Goal: Transaction & Acquisition: Purchase product/service

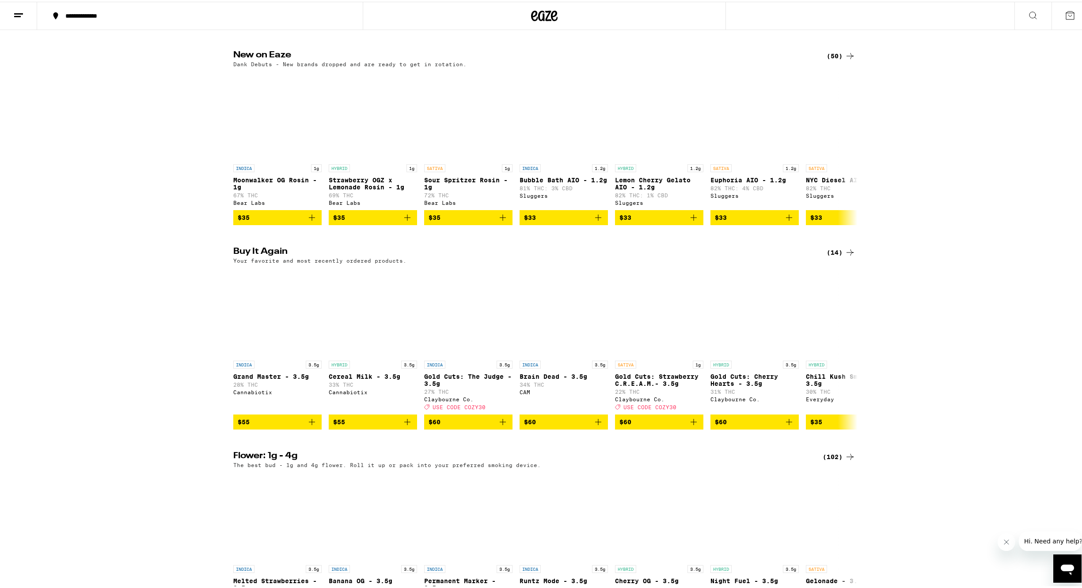
scroll to position [703, 0]
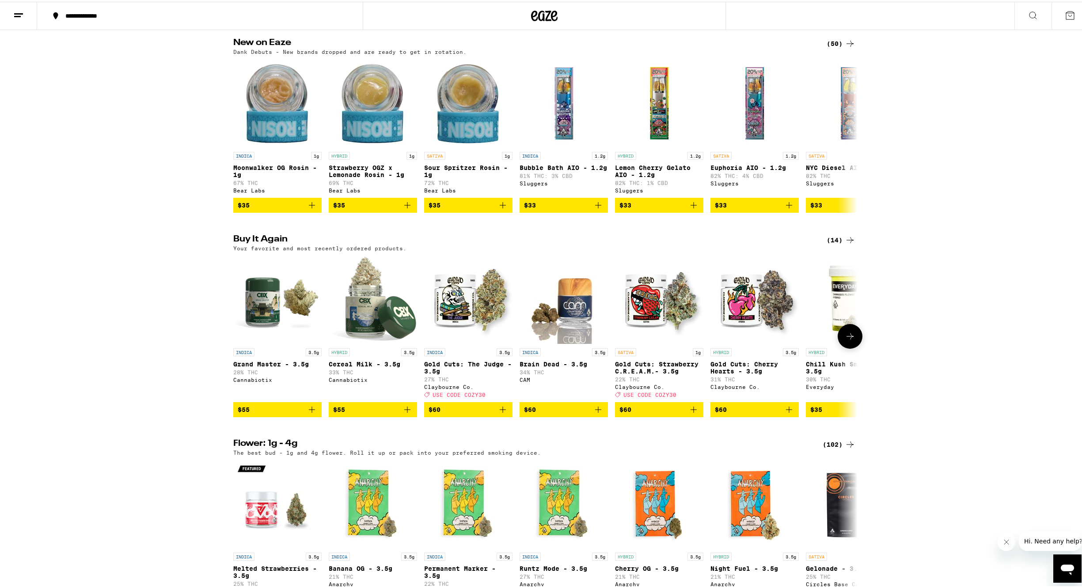
click at [500, 411] on icon "Add to bag" at bounding box center [503, 408] width 6 height 6
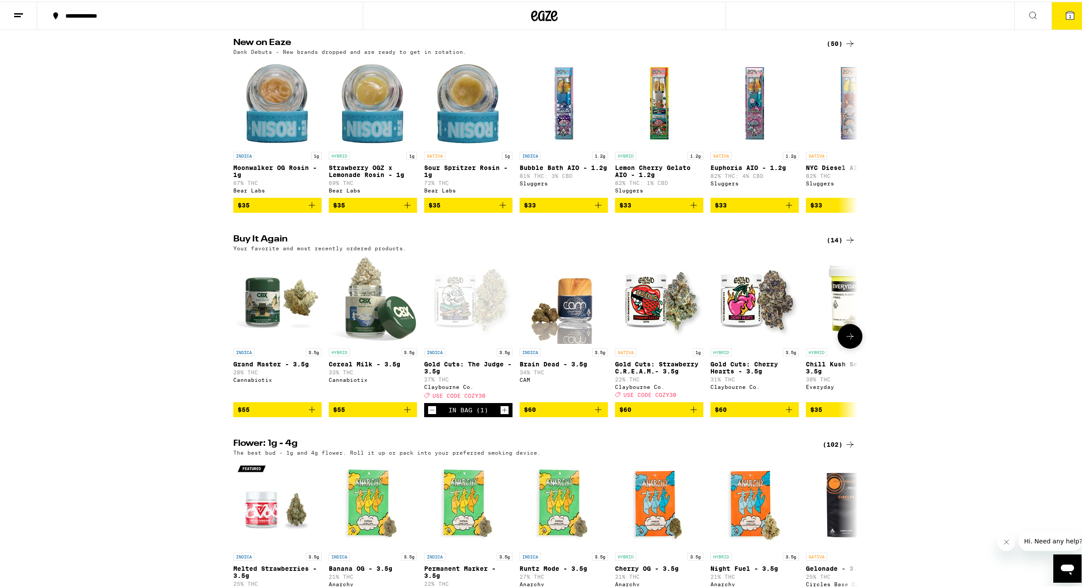
click at [691, 411] on icon "Add to bag" at bounding box center [694, 408] width 6 height 6
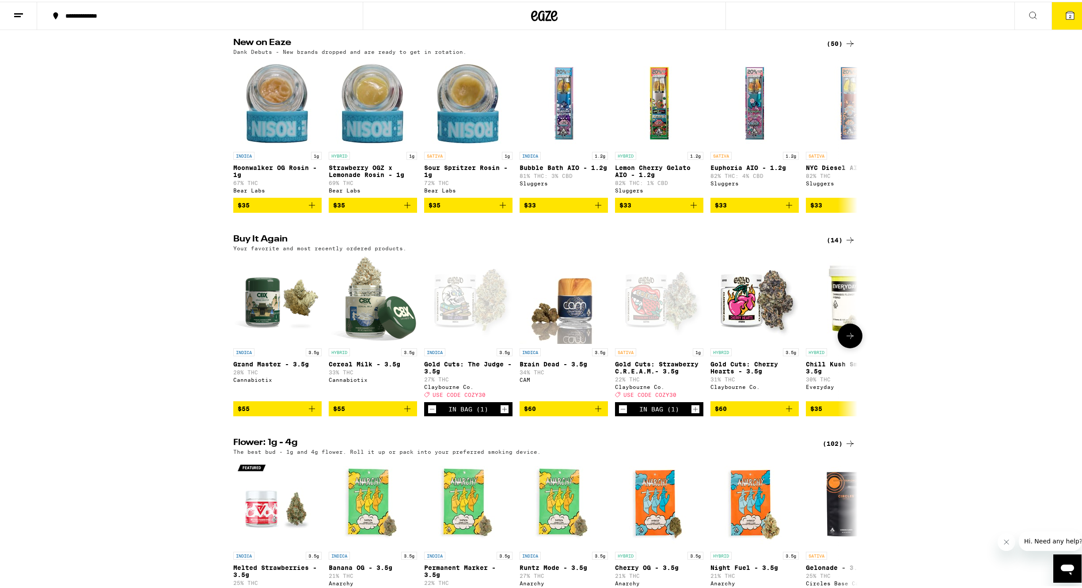
click at [846, 338] on icon at bounding box center [849, 334] width 7 height 6
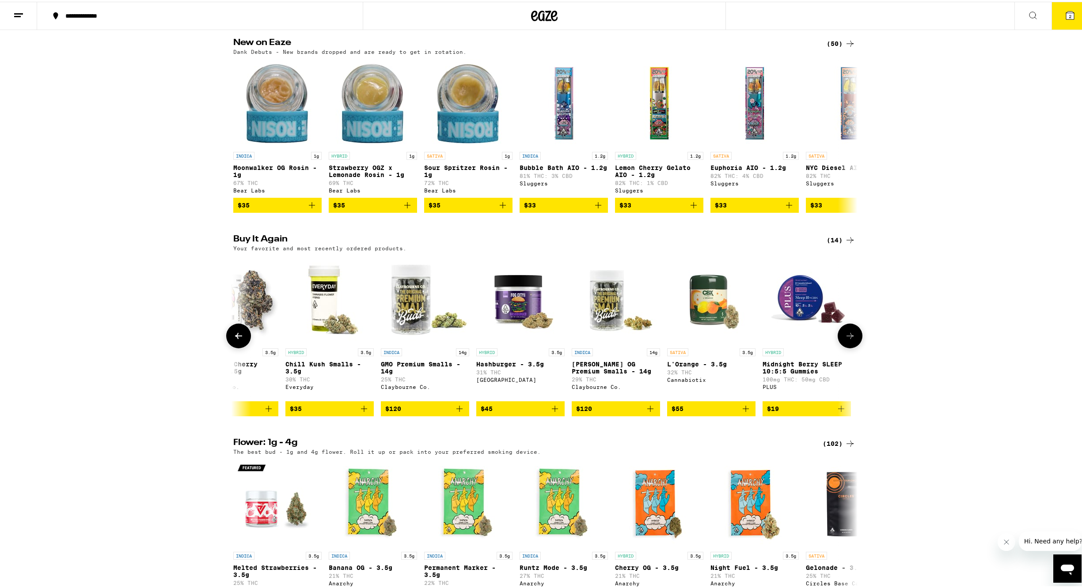
scroll to position [0, 526]
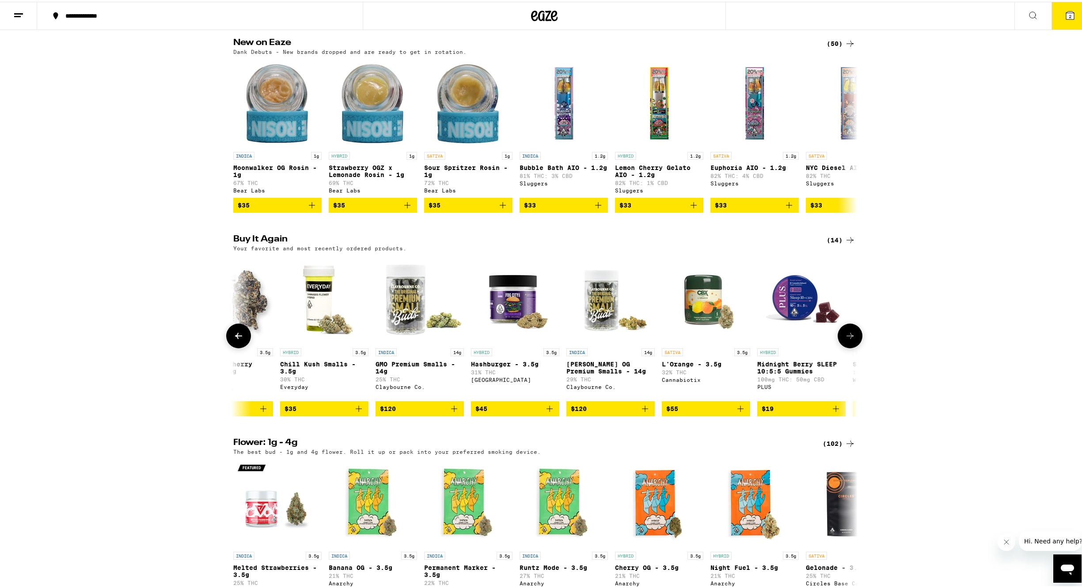
click at [846, 340] on icon at bounding box center [850, 334] width 11 height 11
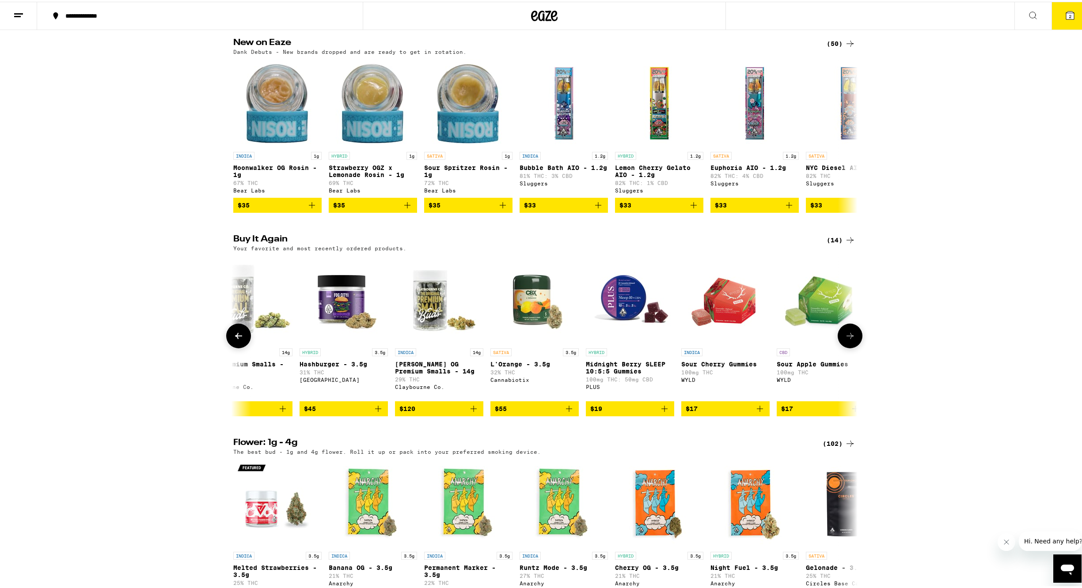
scroll to position [0, 714]
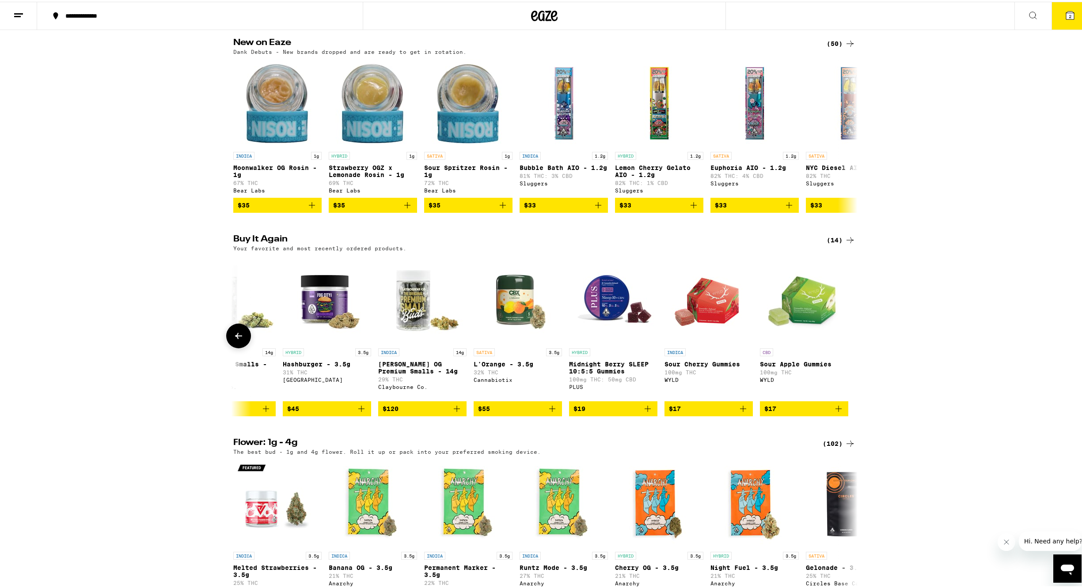
click at [240, 340] on icon at bounding box center [238, 334] width 11 height 11
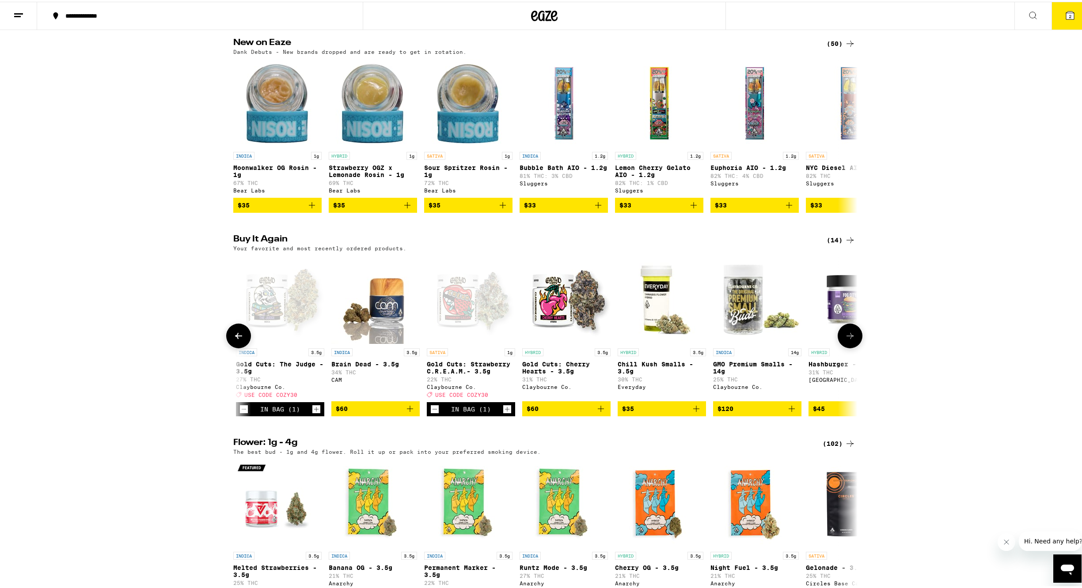
click at [241, 347] on button at bounding box center [238, 334] width 25 height 25
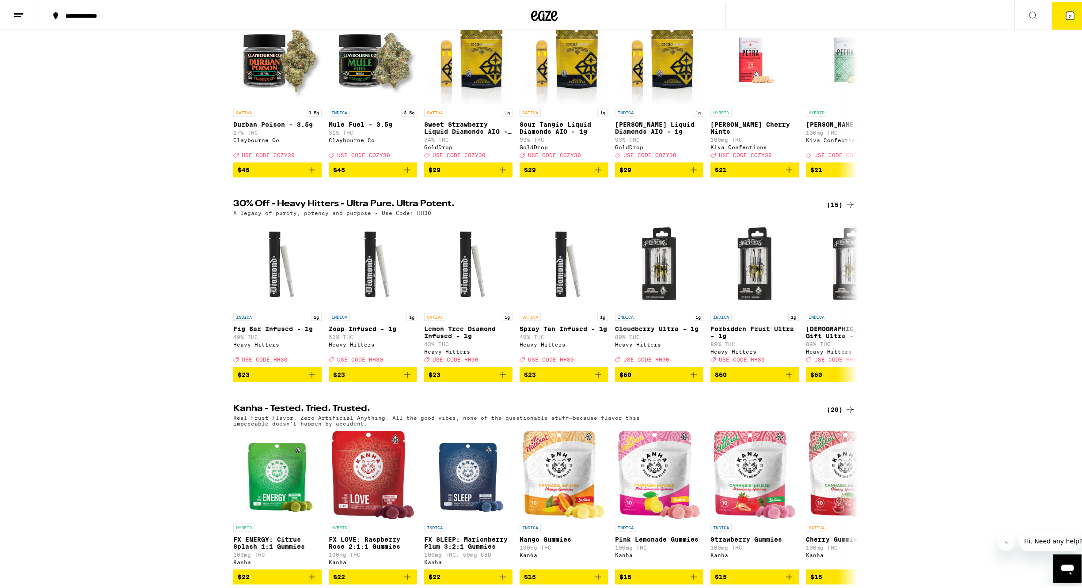
scroll to position [0, 0]
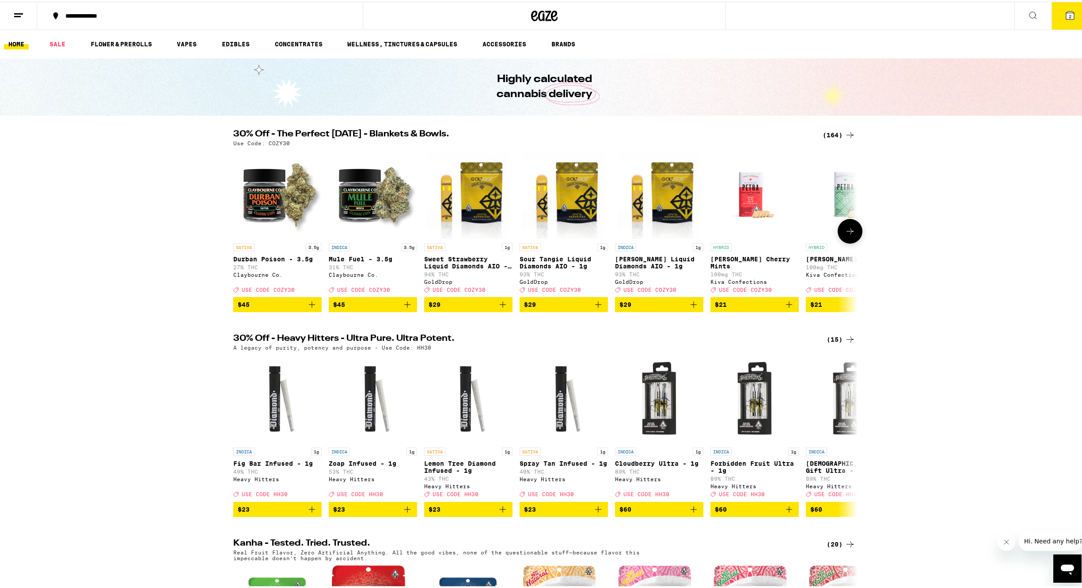
click at [405, 307] on icon "Add to bag" at bounding box center [407, 303] width 11 height 11
click at [1069, 14] on span "3" at bounding box center [1070, 14] width 3 height 5
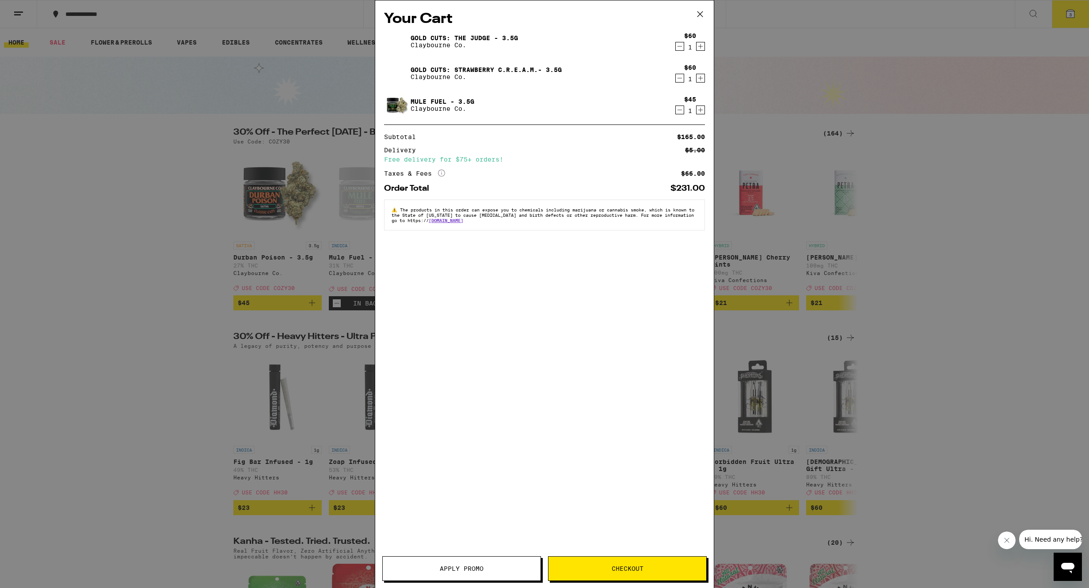
click at [485, 568] on span "Apply Promo" at bounding box center [462, 569] width 158 height 6
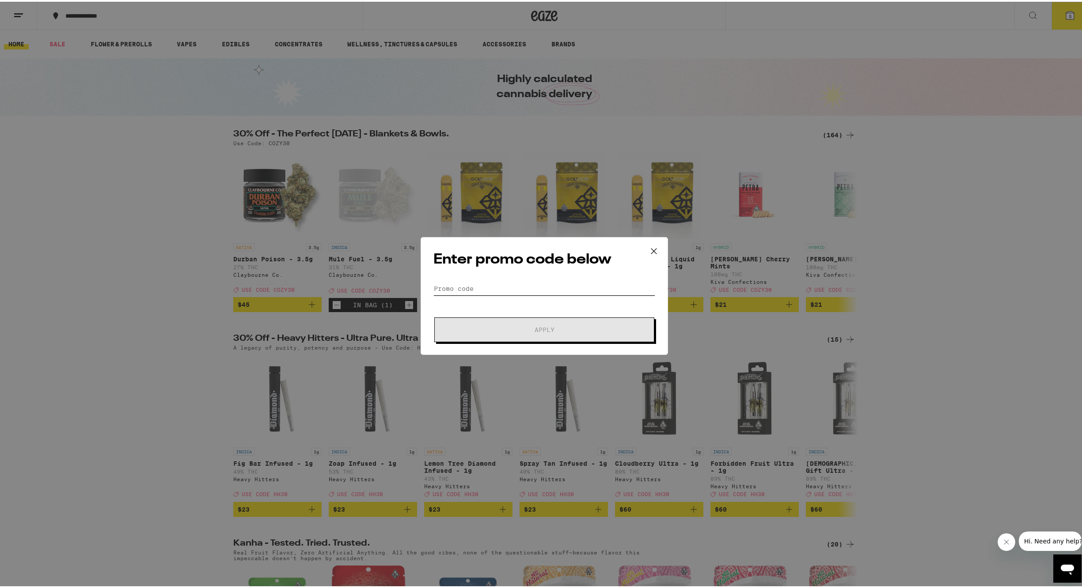
click at [476, 288] on input "Promo Code" at bounding box center [544, 287] width 222 height 13
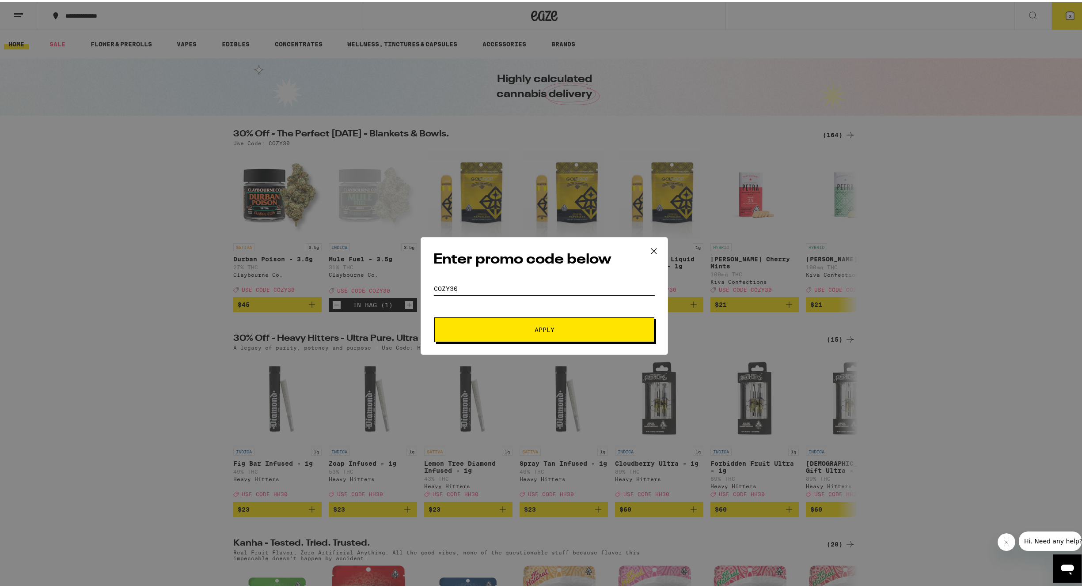
type input "cozy30"
click at [548, 328] on span "Apply" at bounding box center [545, 328] width 20 height 6
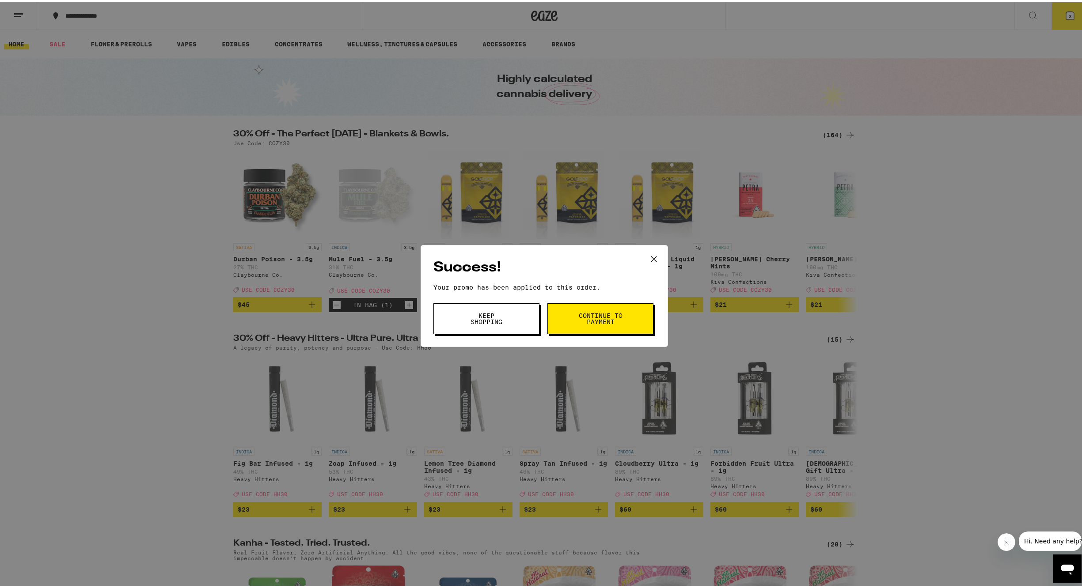
click at [602, 315] on span "Continue to payment" at bounding box center [600, 317] width 45 height 12
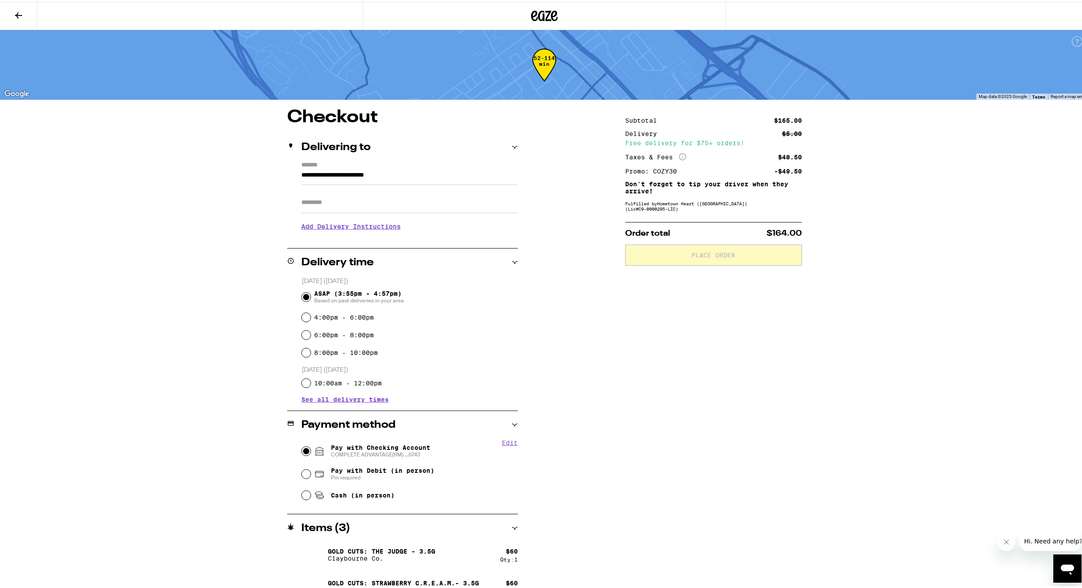
click at [302, 450] on input "Pay with Checking Account COMPLETE ADVANTAGE(RM) ...6743" at bounding box center [306, 449] width 9 height 9
radio input "true"
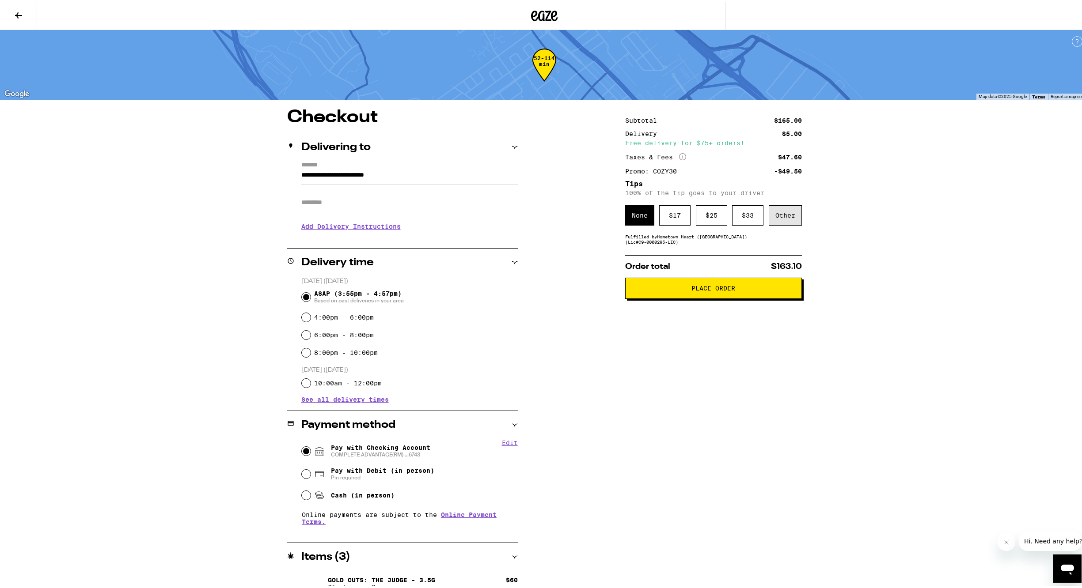
click at [784, 211] on div "Other" at bounding box center [785, 214] width 33 height 20
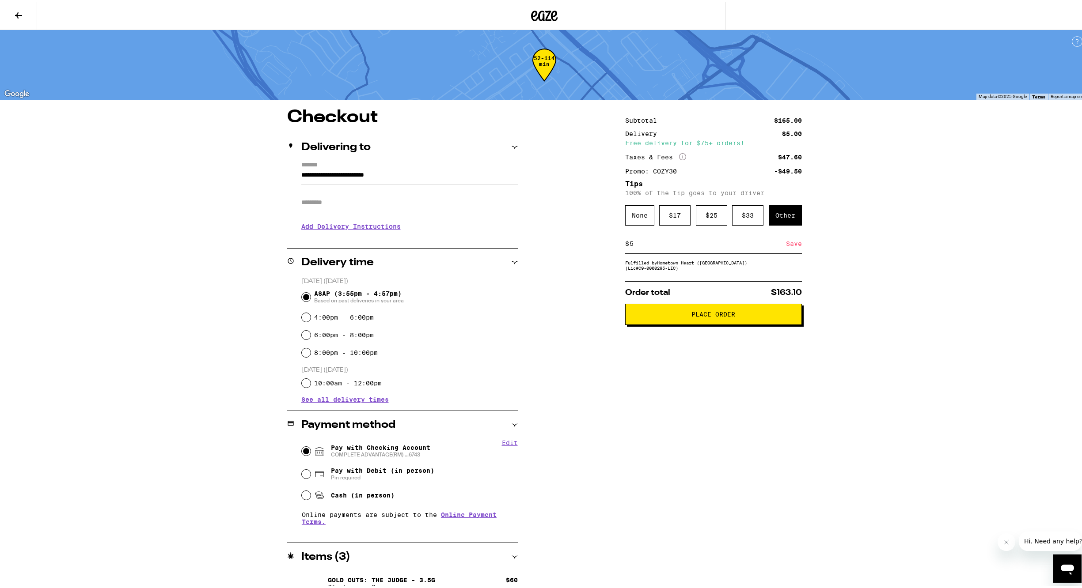
type input "5"
click at [705, 315] on span "Place Order" at bounding box center [713, 313] width 44 height 6
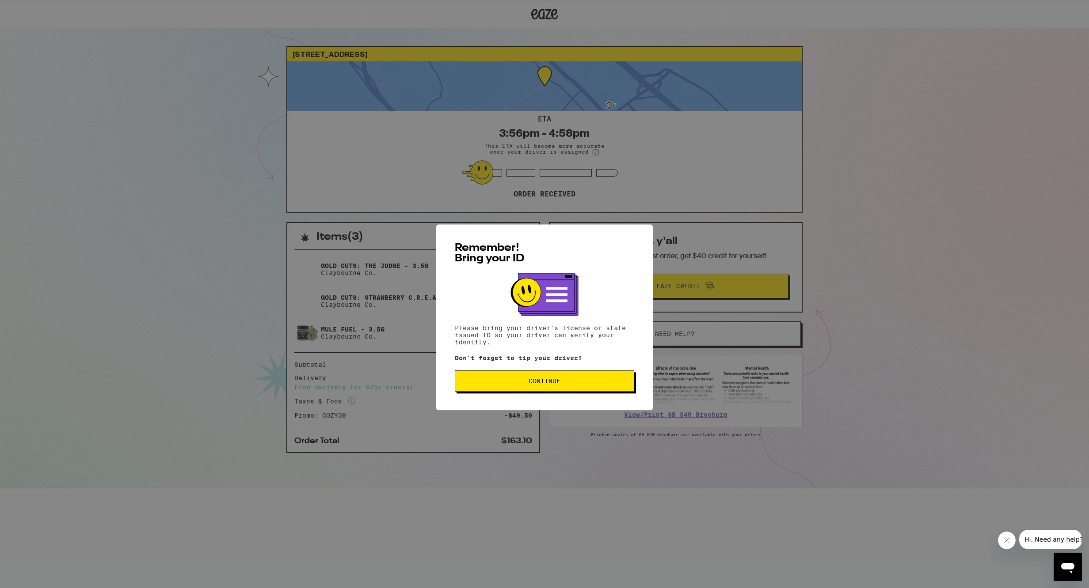
click at [539, 360] on span "Continue" at bounding box center [544, 358] width 32 height 6
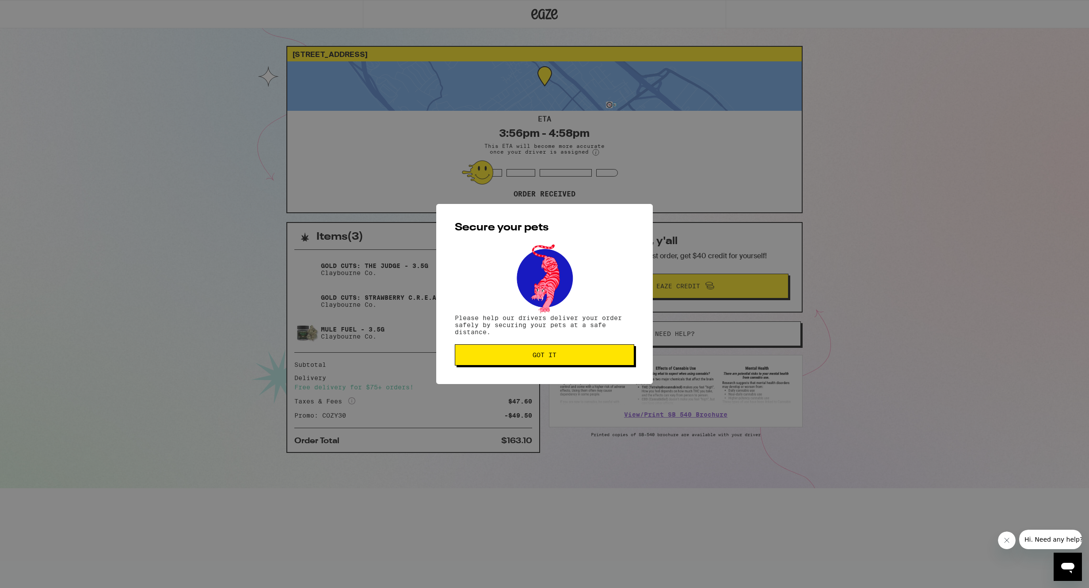
click at [539, 357] on span "Got it" at bounding box center [544, 355] width 24 height 6
